Goal: Task Accomplishment & Management: Manage account settings

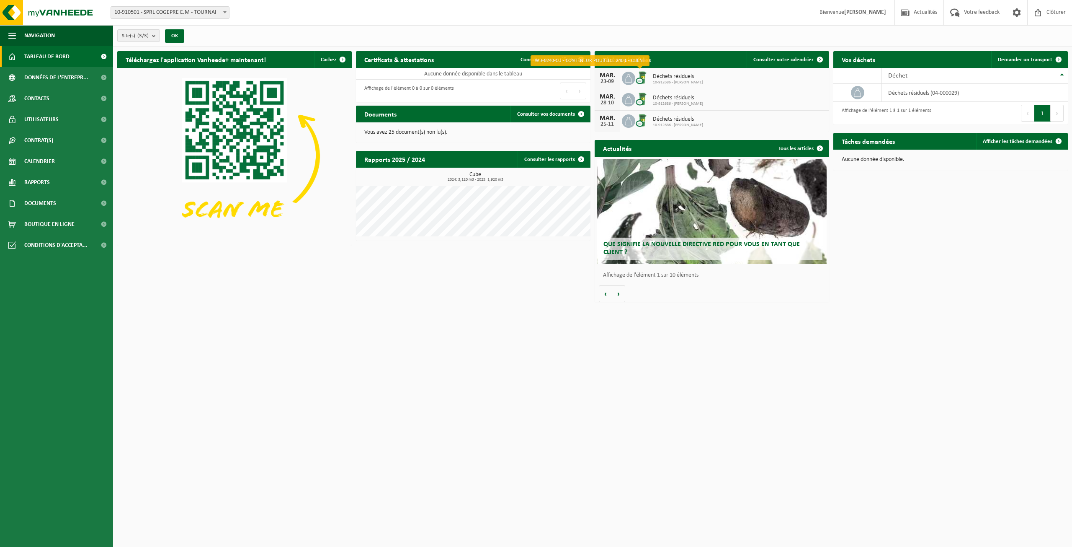
click at [644, 80] on img at bounding box center [642, 77] width 14 height 14
click at [819, 59] on span at bounding box center [820, 59] width 17 height 17
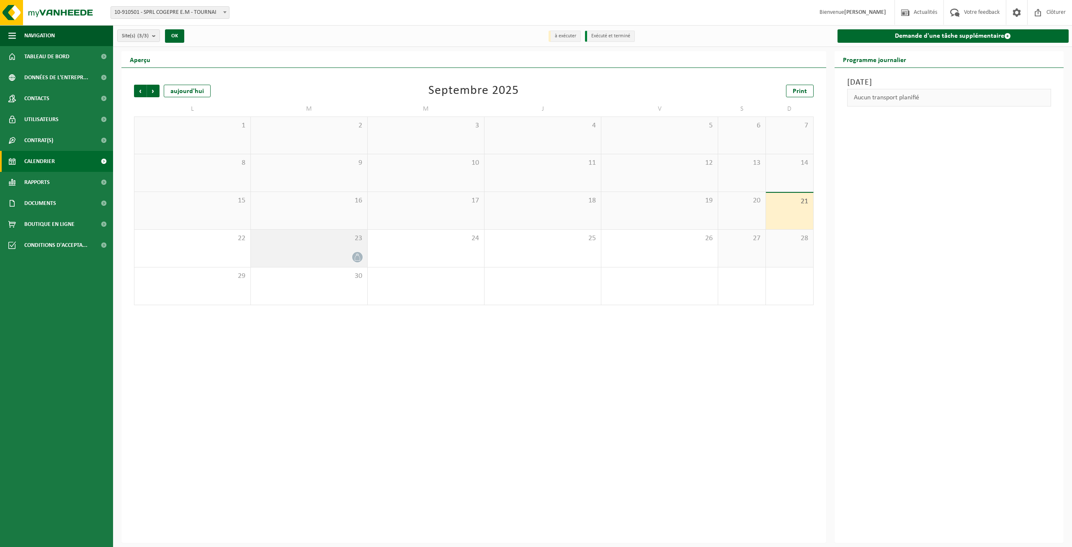
click at [359, 253] on icon at bounding box center [357, 256] width 7 height 7
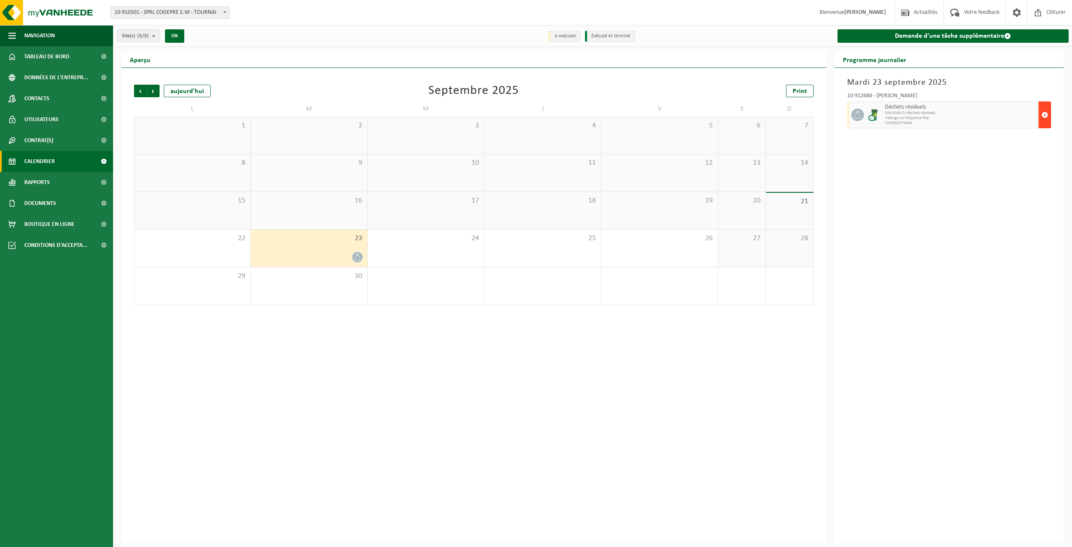
click at [1045, 114] on span "button" at bounding box center [1045, 114] width 7 height 17
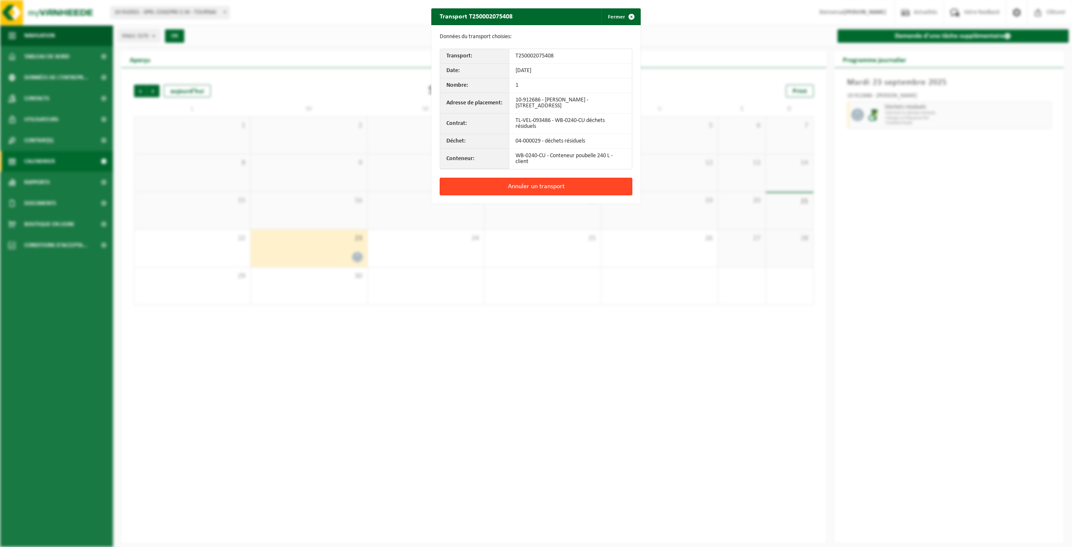
click at [547, 186] on button "Annuler un transport" at bounding box center [536, 187] width 193 height 18
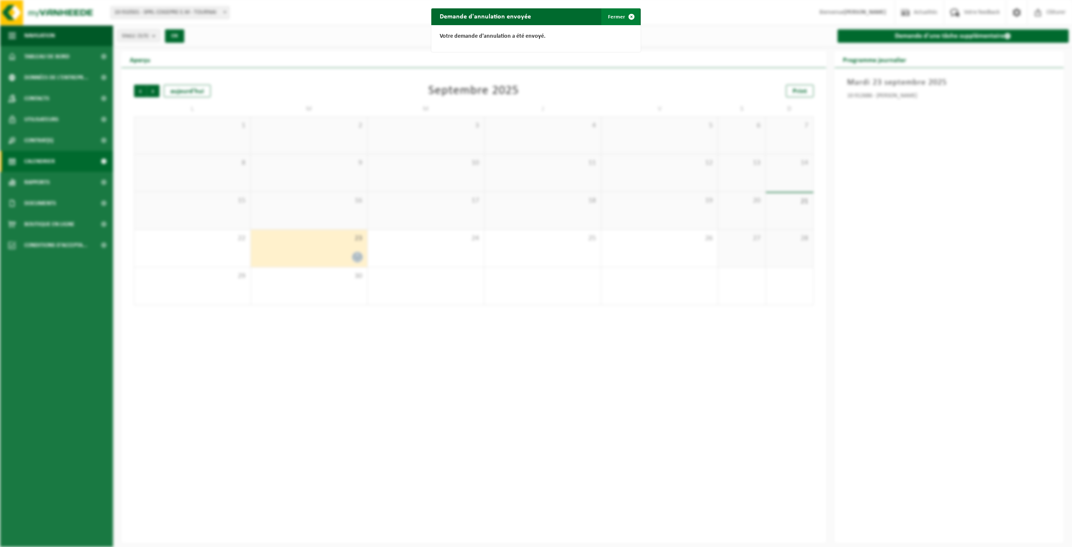
click at [627, 15] on span "button" at bounding box center [631, 16] width 17 height 17
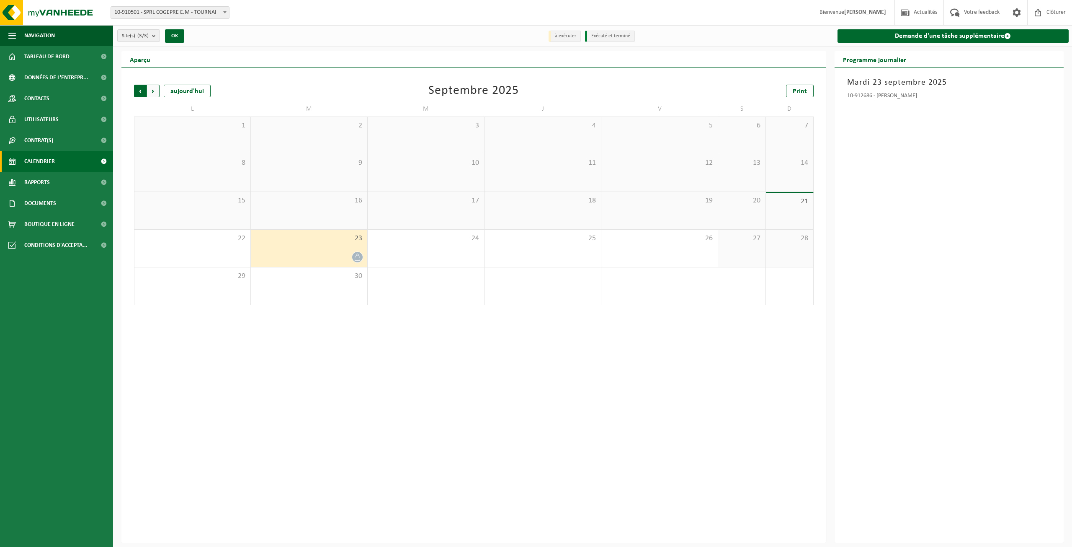
click at [154, 90] on span "Suivant" at bounding box center [153, 91] width 13 height 13
